Goal: Book appointment/travel/reservation

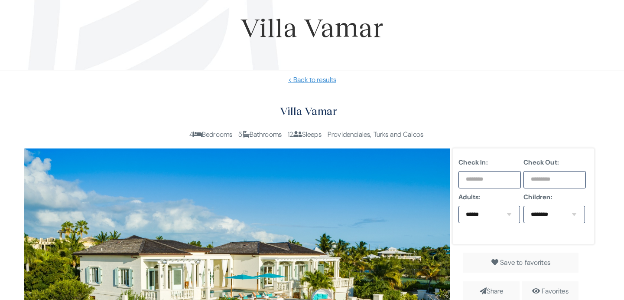
scroll to position [116, 0]
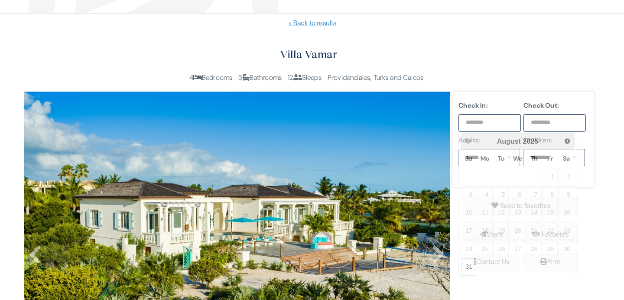
click at [490, 122] on input "text" at bounding box center [490, 122] width 62 height 17
click at [568, 144] on span "Next" at bounding box center [568, 140] width 7 height 7
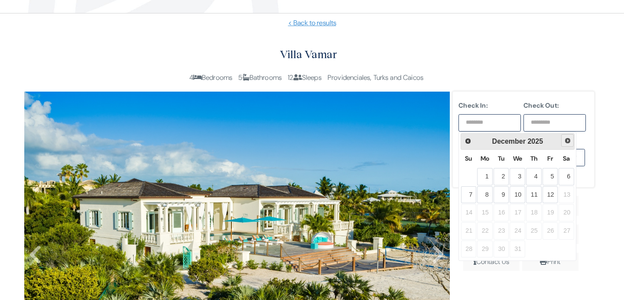
click at [568, 144] on span "Next" at bounding box center [568, 140] width 7 height 7
click at [564, 229] on link "24" at bounding box center [567, 230] width 16 height 17
type input "**********"
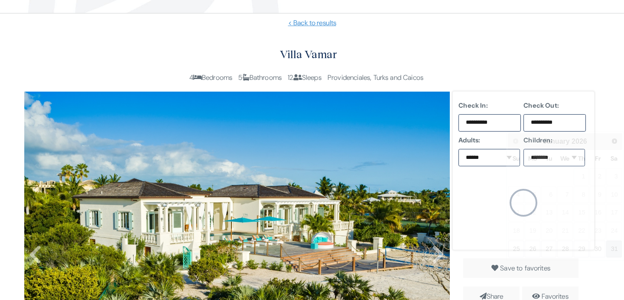
click at [571, 121] on input "**********" at bounding box center [555, 122] width 62 height 17
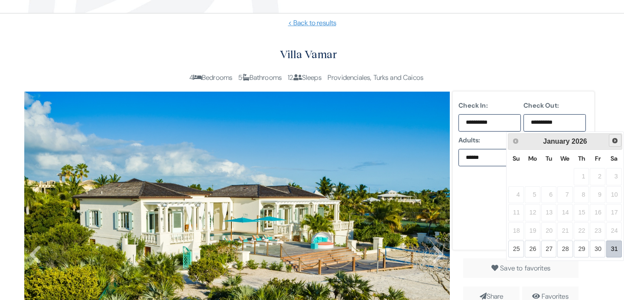
click at [614, 140] on span "Next" at bounding box center [615, 140] width 7 height 7
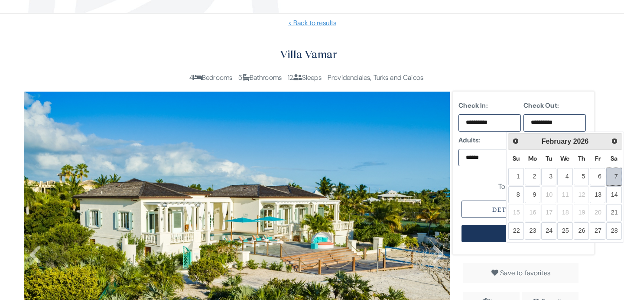
click at [616, 174] on link "7" at bounding box center [615, 176] width 16 height 17
type input "**********"
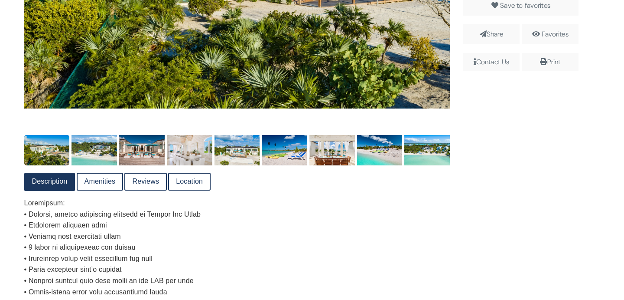
scroll to position [451, 0]
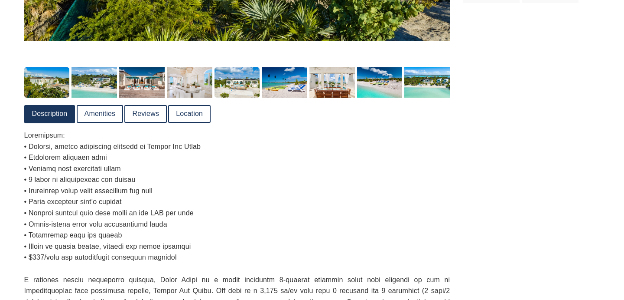
click at [242, 81] on img at bounding box center [238, 82] width 46 height 30
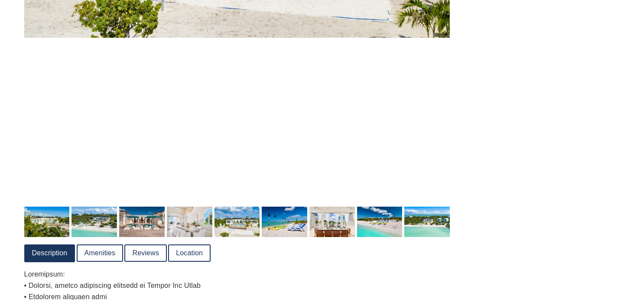
scroll to position [455, 0]
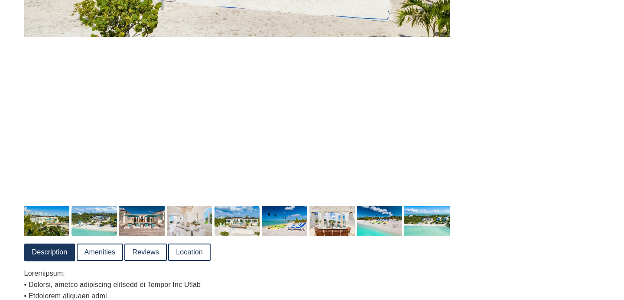
click at [100, 221] on img at bounding box center [95, 221] width 46 height 30
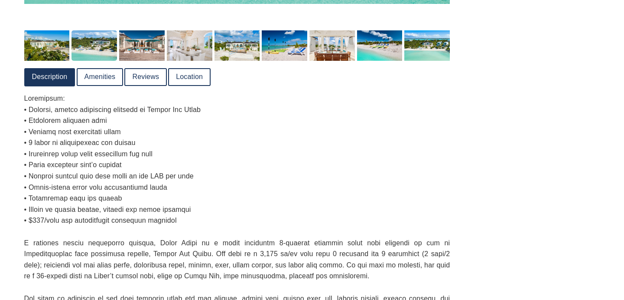
scroll to position [488, 0]
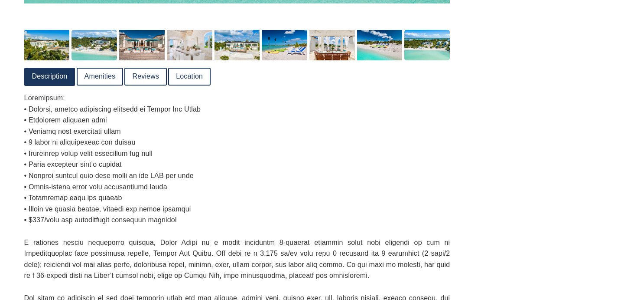
click at [438, 43] on img at bounding box center [428, 45] width 46 height 30
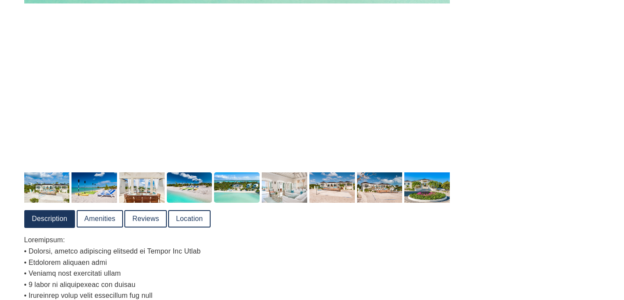
click at [203, 194] on img at bounding box center [190, 187] width 46 height 30
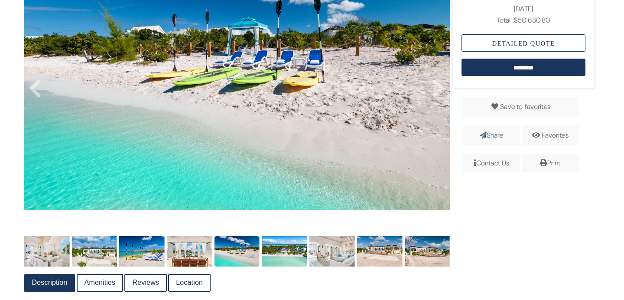
scroll to position [276, 0]
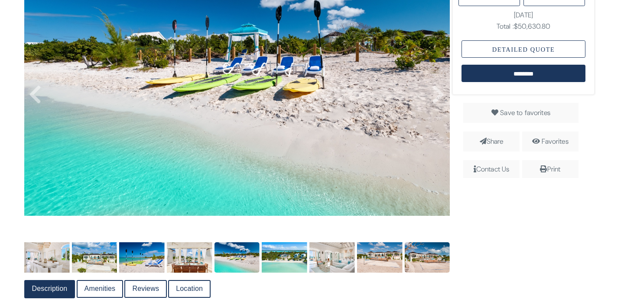
click at [436, 258] on img at bounding box center [428, 257] width 46 height 30
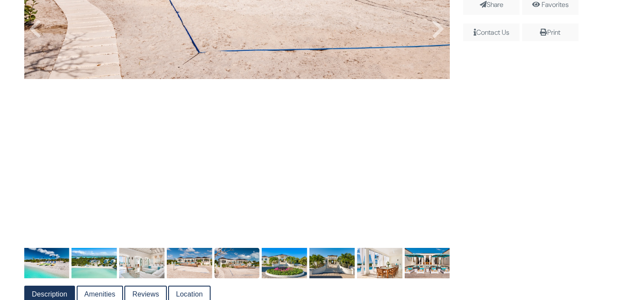
scroll to position [420, 0]
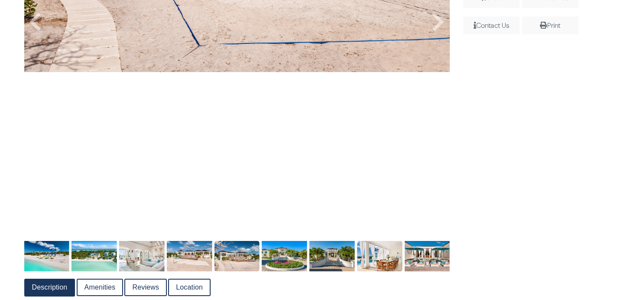
click at [374, 253] on img at bounding box center [380, 256] width 46 height 30
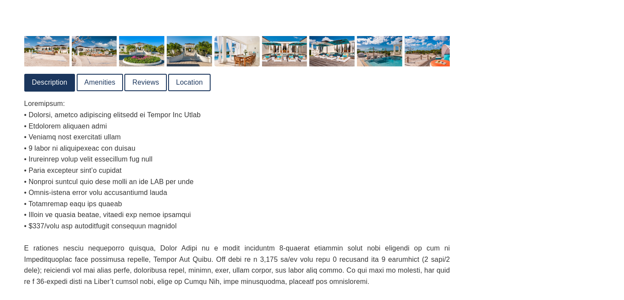
scroll to position [627, 0]
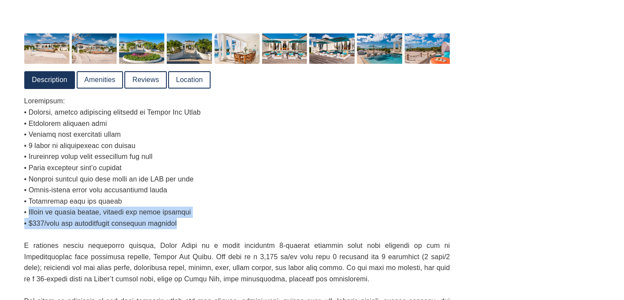
drag, startPoint x: 29, startPoint y: 212, endPoint x: 188, endPoint y: 217, distance: 158.4
click at [188, 218] on p at bounding box center [237, 245] width 426 height 300
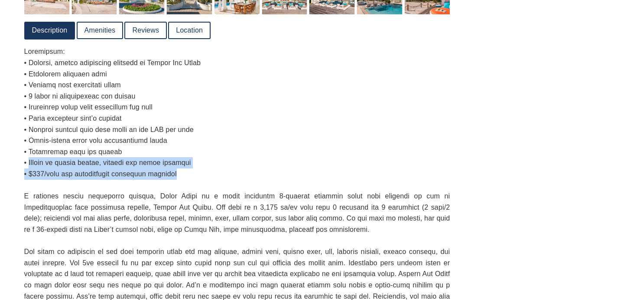
scroll to position [678, 0]
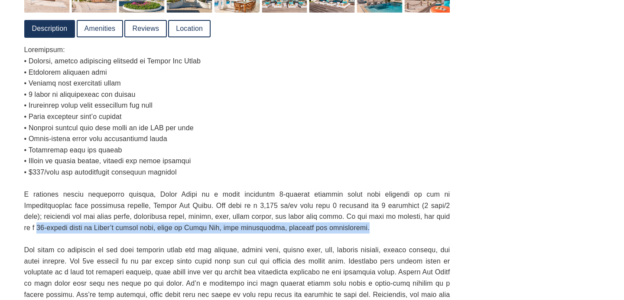
drag, startPoint x: 420, startPoint y: 216, endPoint x: 426, endPoint y: 228, distance: 13.0
click at [426, 228] on p at bounding box center [237, 194] width 426 height 300
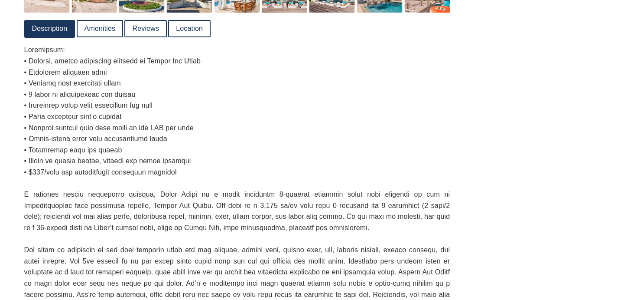
click at [416, 213] on p at bounding box center [237, 194] width 426 height 300
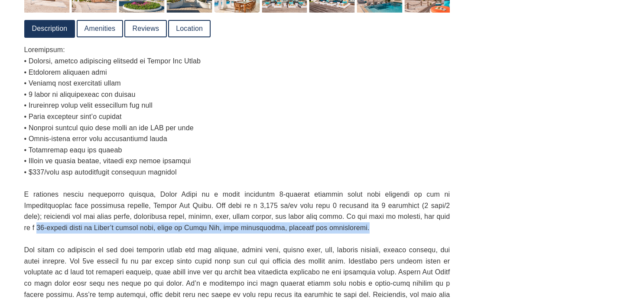
drag, startPoint x: 419, startPoint y: 215, endPoint x: 429, endPoint y: 225, distance: 13.8
click at [429, 225] on p at bounding box center [237, 194] width 426 height 300
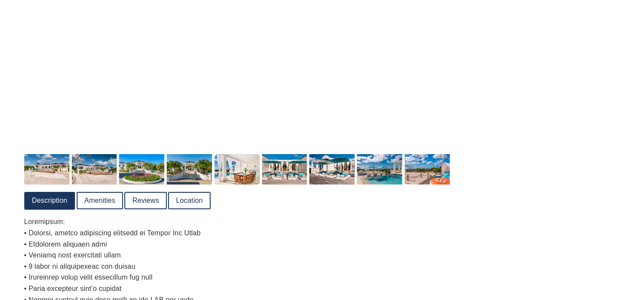
scroll to position [506, 0]
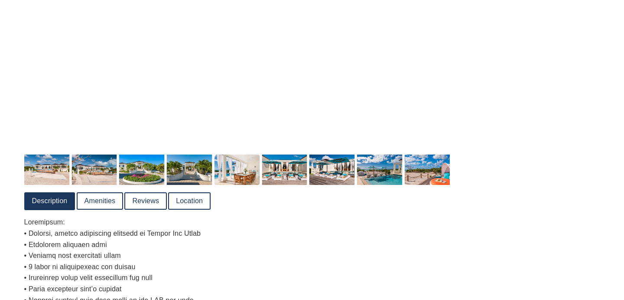
click at [200, 201] on link "Location" at bounding box center [189, 201] width 41 height 16
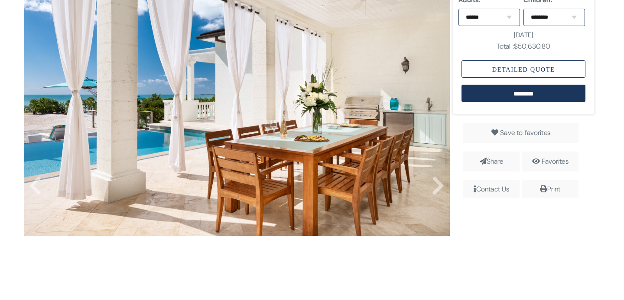
scroll to position [260, 0]
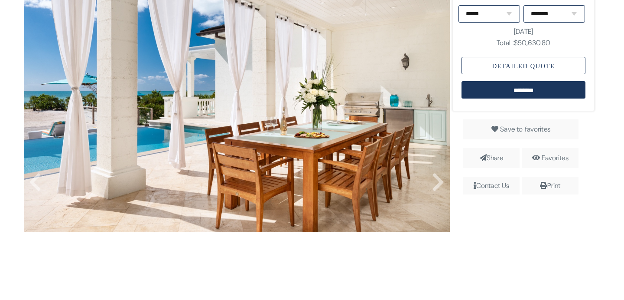
click at [430, 183] on img at bounding box center [237, 90] width 426 height 284
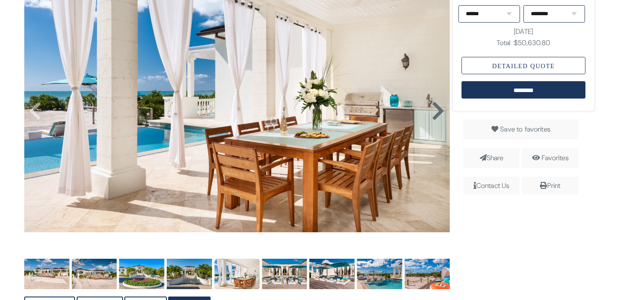
click at [434, 107] on icon at bounding box center [438, 111] width 13 height 21
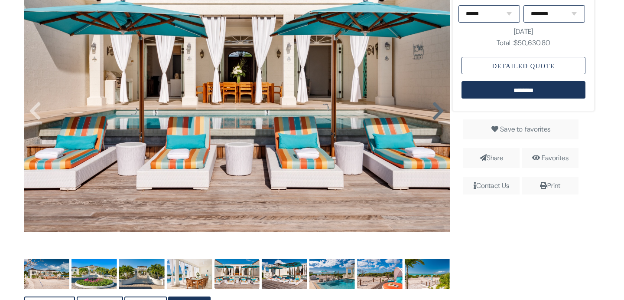
click at [434, 107] on icon at bounding box center [438, 111] width 13 height 21
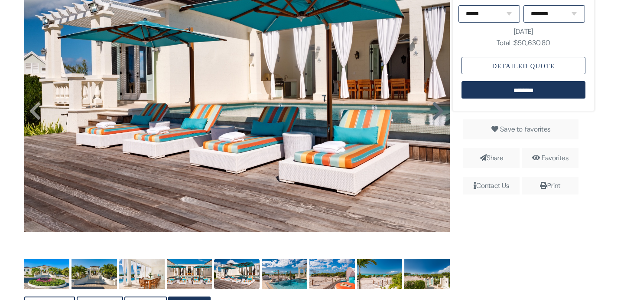
click at [434, 107] on icon at bounding box center [438, 111] width 13 height 21
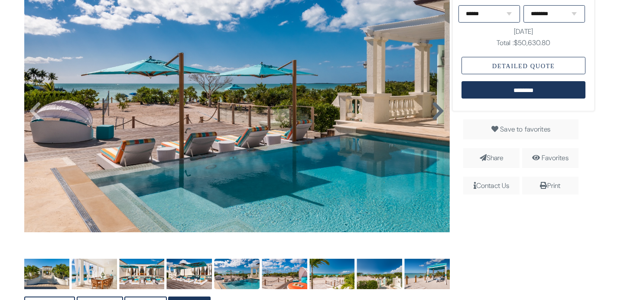
click at [434, 107] on icon at bounding box center [438, 111] width 13 height 21
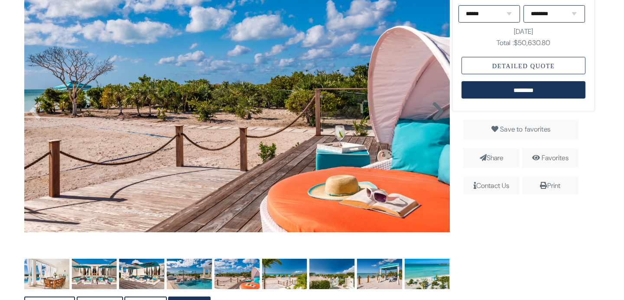
click at [434, 108] on icon at bounding box center [438, 111] width 13 height 21
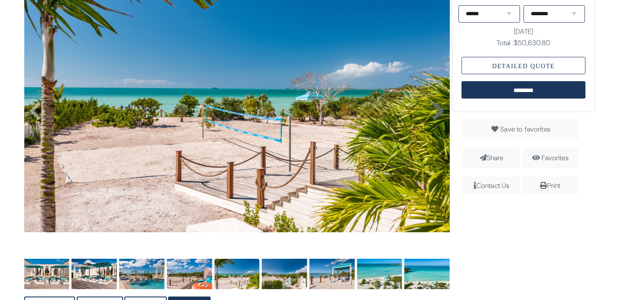
click at [434, 108] on icon at bounding box center [438, 111] width 13 height 21
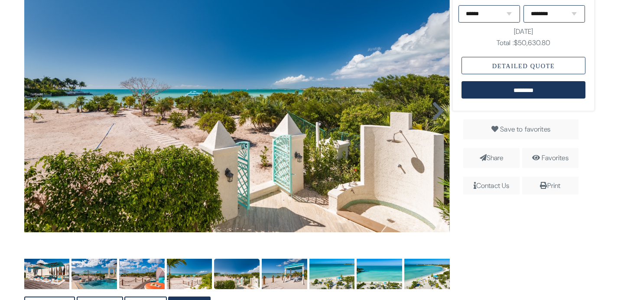
click at [434, 108] on icon at bounding box center [438, 111] width 13 height 21
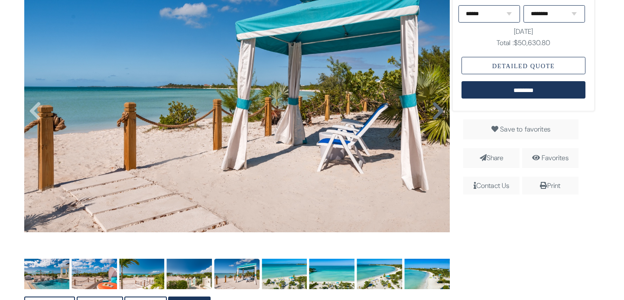
click at [434, 108] on icon at bounding box center [438, 111] width 13 height 21
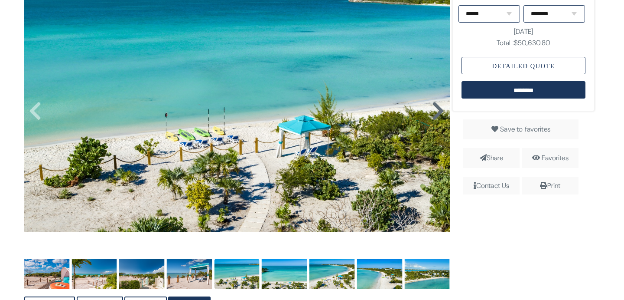
click at [434, 108] on icon at bounding box center [438, 111] width 13 height 21
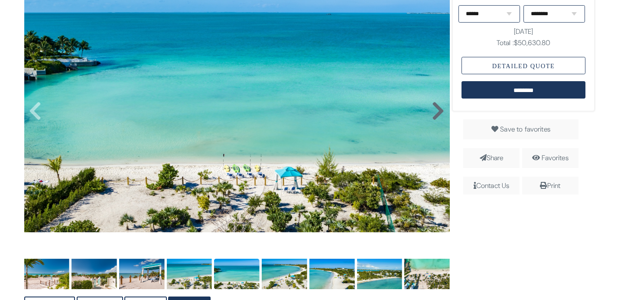
click at [434, 108] on icon at bounding box center [438, 111] width 13 height 21
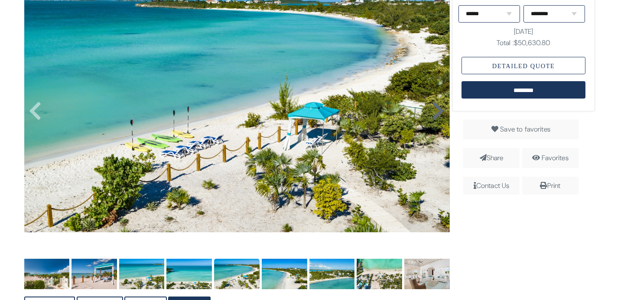
click at [434, 108] on icon at bounding box center [438, 111] width 13 height 21
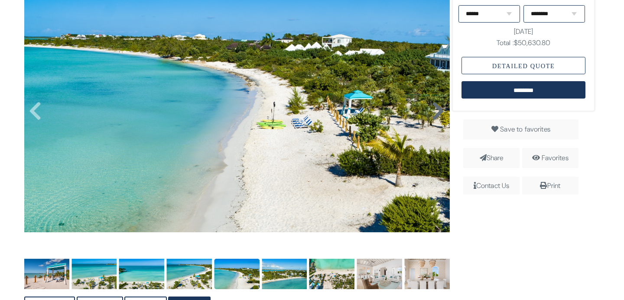
click at [434, 108] on icon at bounding box center [438, 111] width 13 height 21
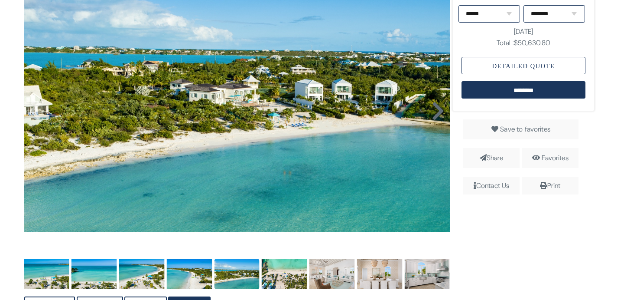
click at [434, 108] on icon at bounding box center [438, 111] width 13 height 21
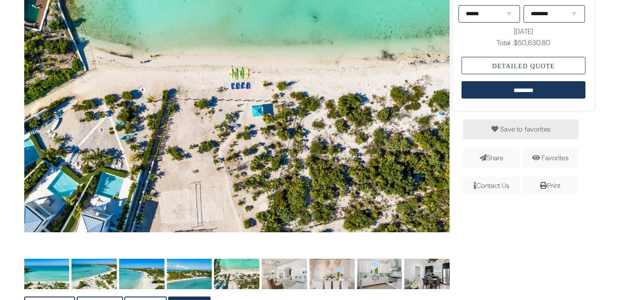
scroll to position [226, 0]
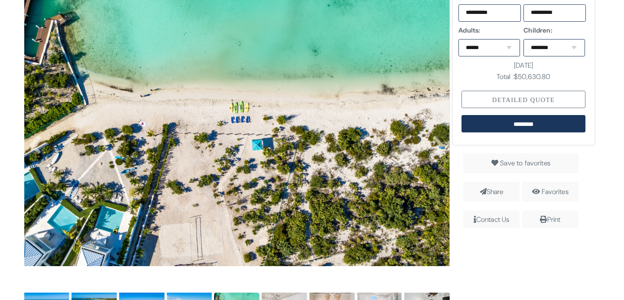
click at [510, 95] on div "Detailed Quote" at bounding box center [524, 99] width 124 height 17
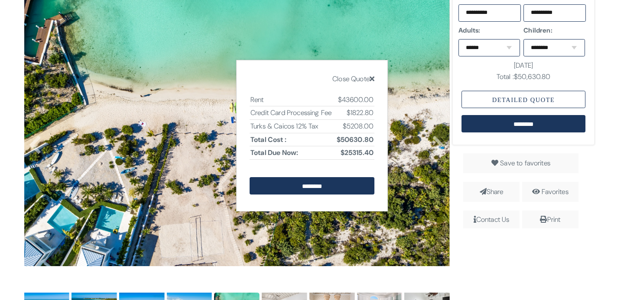
click at [370, 78] on icon at bounding box center [372, 78] width 5 height 7
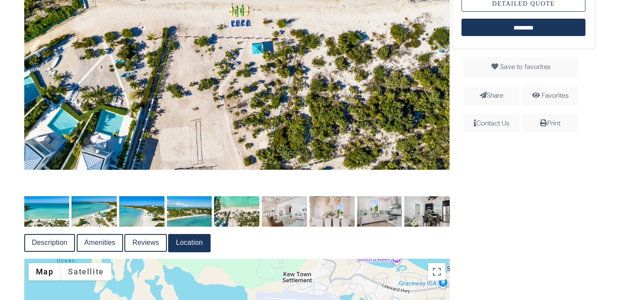
scroll to position [361, 0]
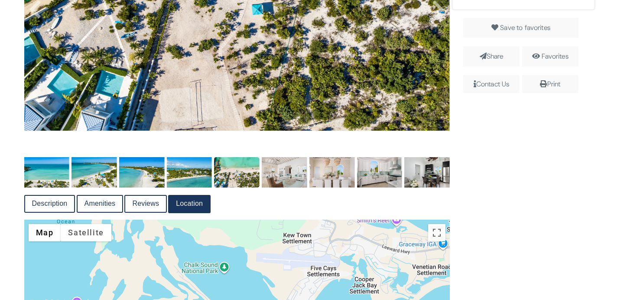
click at [39, 204] on link "Description" at bounding box center [49, 204] width 49 height 16
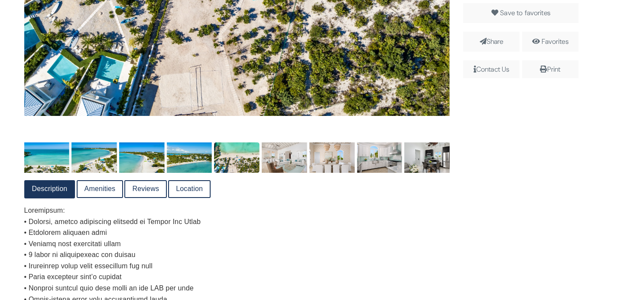
scroll to position [286, 0]
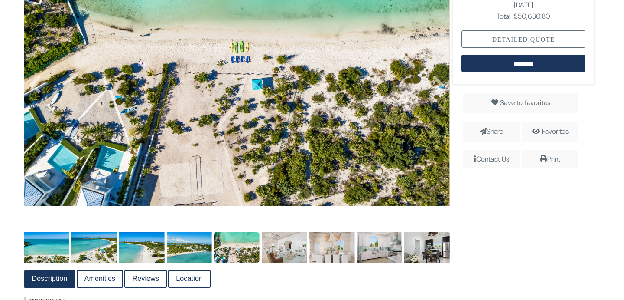
click at [525, 44] on div "Detailed Quote" at bounding box center [524, 38] width 124 height 17
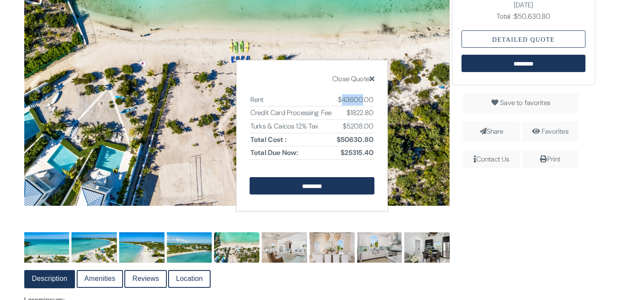
drag, startPoint x: 362, startPoint y: 101, endPoint x: 342, endPoint y: 100, distance: 20.8
click at [342, 100] on td "$43600.00" at bounding box center [355, 99] width 40 height 13
copy td "43600"
